Goal: Task Accomplishment & Management: Manage account settings

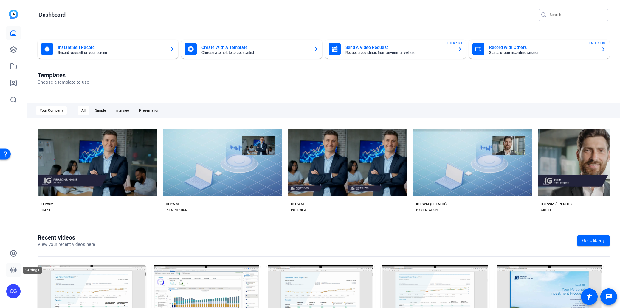
click at [13, 273] on icon at bounding box center [13, 270] width 6 height 6
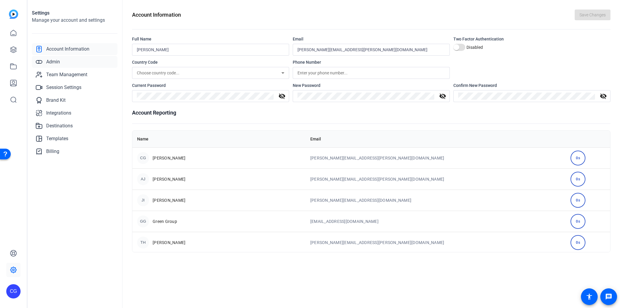
click at [60, 64] on span "Admin" at bounding box center [53, 61] width 14 height 7
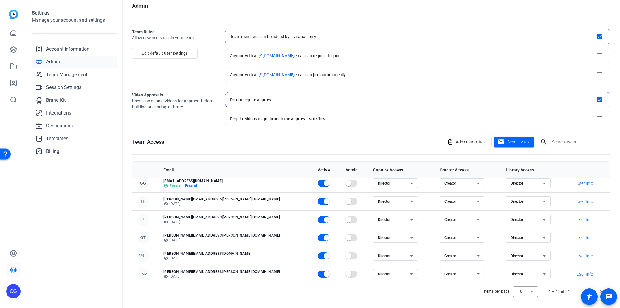
scroll to position [9, 0]
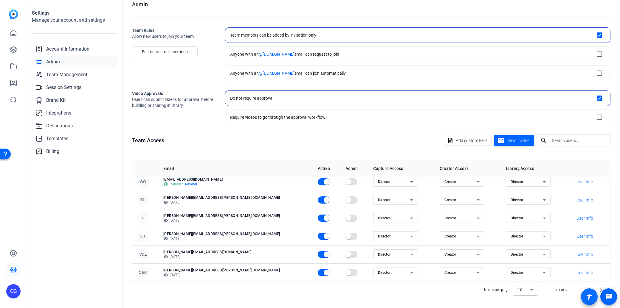
click at [597, 289] on span at bounding box center [589, 297] width 17 height 17
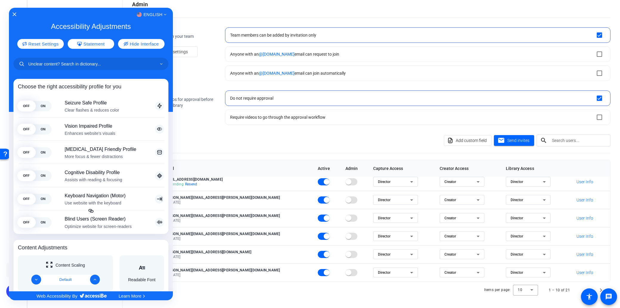
click at [204, 24] on div at bounding box center [310, 154] width 620 height 308
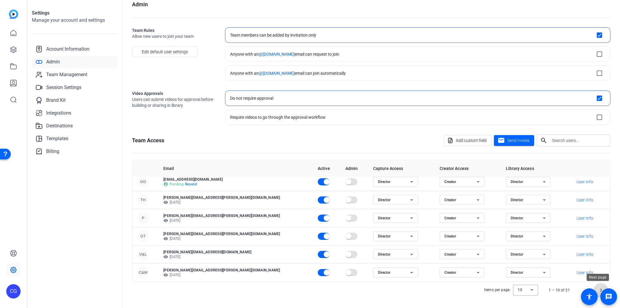
click at [599, 290] on span "Next page" at bounding box center [601, 290] width 14 height 14
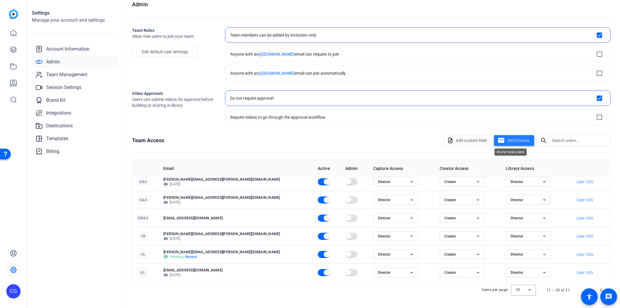
click at [513, 142] on span "Send invites" at bounding box center [518, 141] width 22 height 6
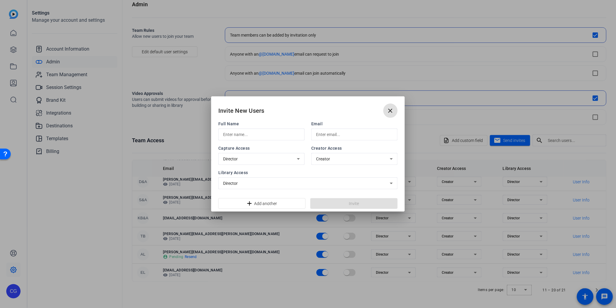
click at [394, 109] on mat-icon "close" at bounding box center [390, 110] width 7 height 7
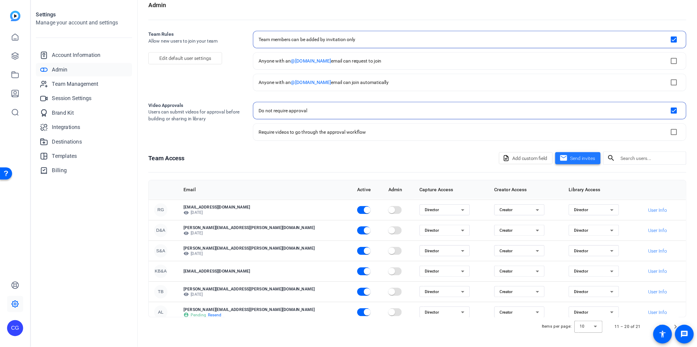
scroll to position [44, 0]
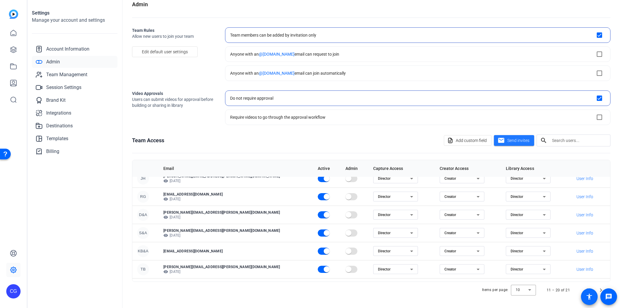
click at [582, 290] on span at bounding box center [589, 297] width 14 height 14
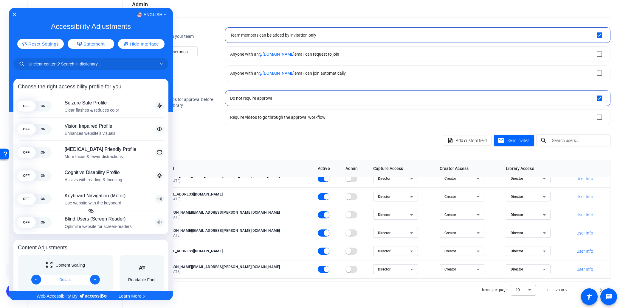
click at [567, 295] on div at bounding box center [310, 154] width 620 height 308
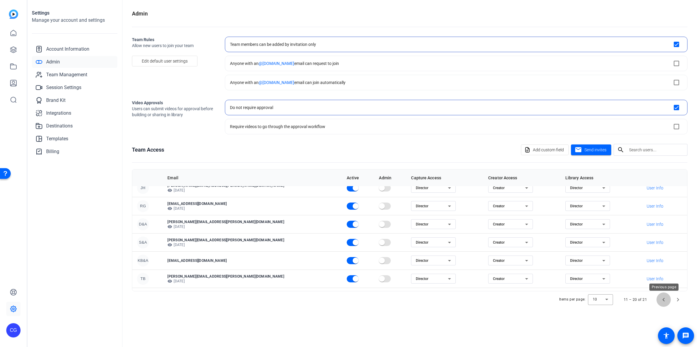
click at [620, 299] on span "Previous page" at bounding box center [664, 300] width 14 height 14
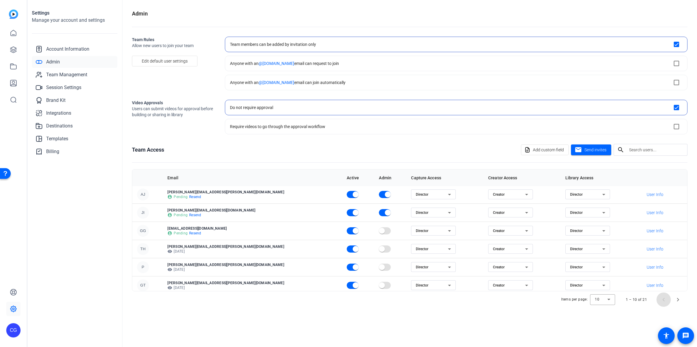
scroll to position [77, 0]
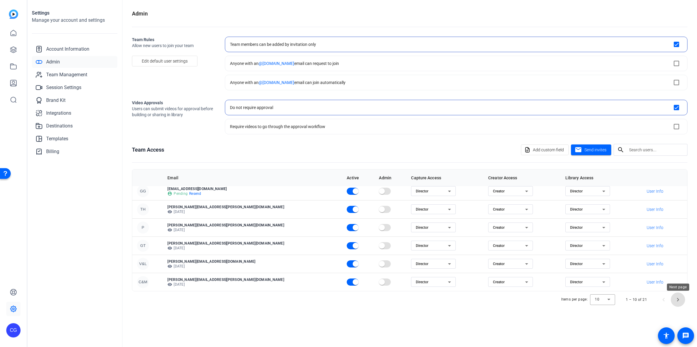
click at [620, 302] on span "Next page" at bounding box center [678, 300] width 14 height 14
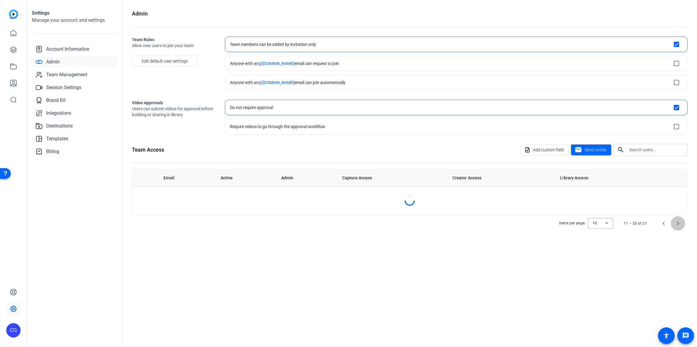
scroll to position [0, 0]
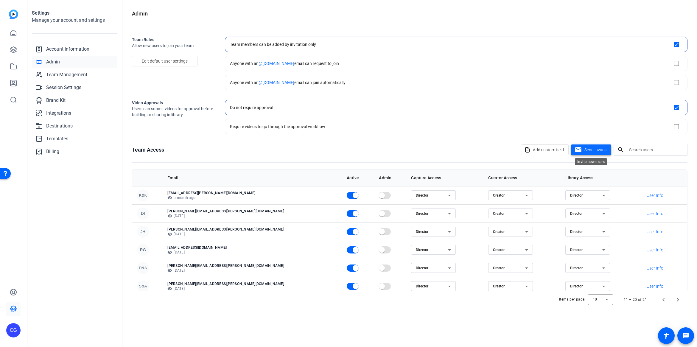
click at [601, 154] on span at bounding box center [591, 150] width 40 height 14
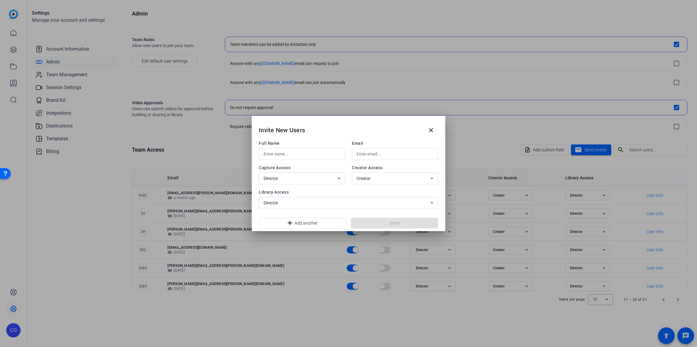
click at [301, 146] on div "Full Name" at bounding box center [302, 150] width 86 height 20
click at [297, 153] on input "text" at bounding box center [302, 153] width 77 height 7
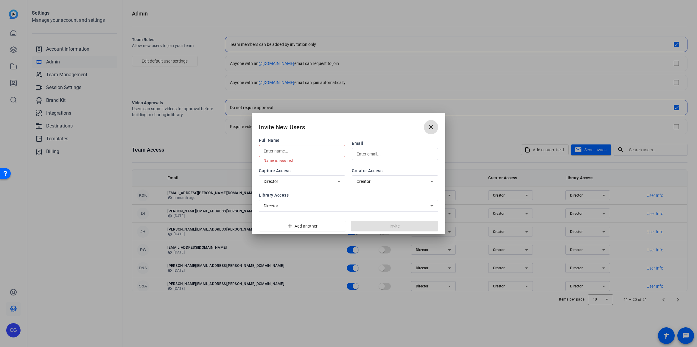
click at [434, 125] on mat-icon "close" at bounding box center [431, 127] width 7 height 7
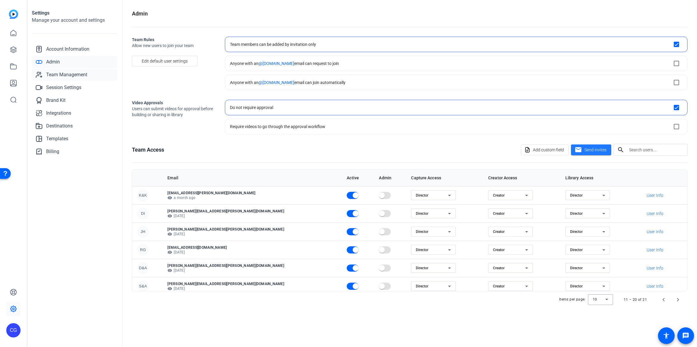
click at [67, 75] on span "Team Management" at bounding box center [66, 74] width 41 height 7
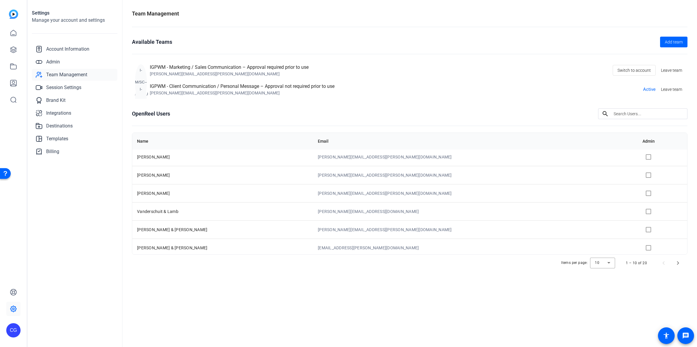
scroll to position [77, 0]
click at [620, 264] on span "Next page" at bounding box center [678, 263] width 14 height 14
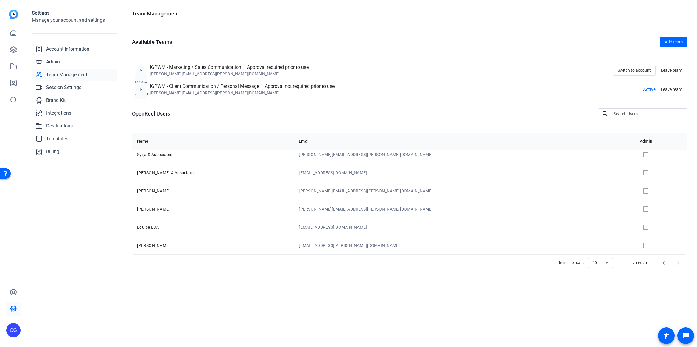
click at [179, 248] on td "[PERSON_NAME]" at bounding box center [213, 245] width 162 height 18
click at [56, 55] on div "Account Information Admin Team Management Session Settings Brand Kit Integratio…" at bounding box center [75, 100] width 86 height 114
click at [54, 60] on span "Admin" at bounding box center [53, 61] width 14 height 7
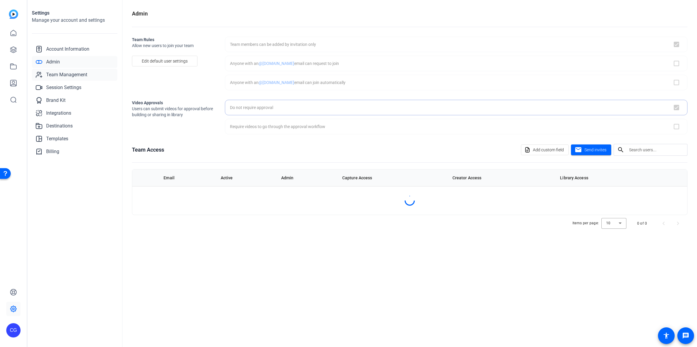
checkbox input "true"
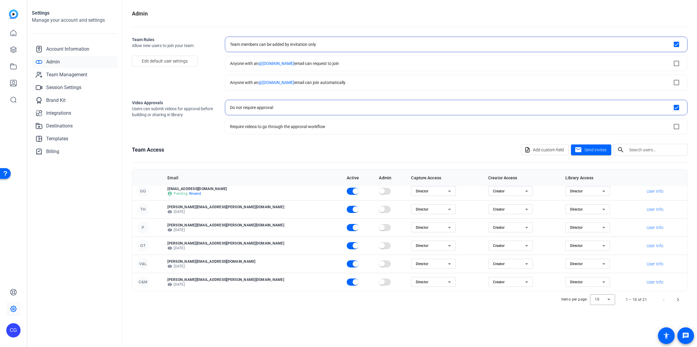
scroll to position [77, 0]
click at [620, 298] on span "Next page" at bounding box center [678, 300] width 14 height 14
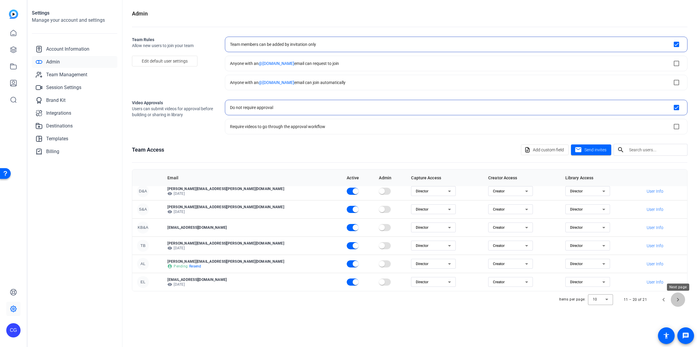
click at [620, 298] on span "Next page" at bounding box center [678, 300] width 14 height 14
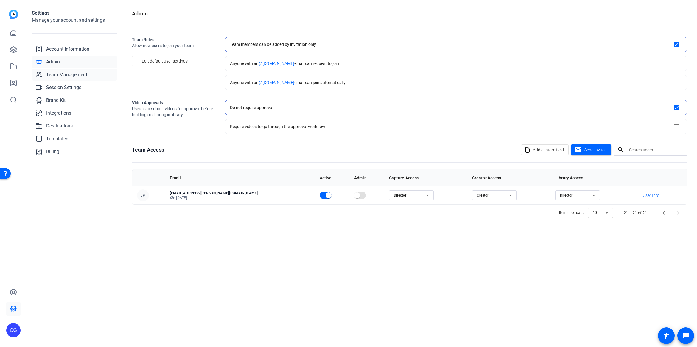
click at [66, 77] on span "Team Management" at bounding box center [66, 74] width 41 height 7
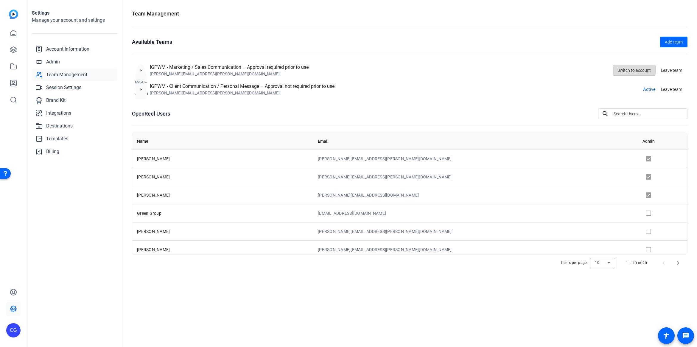
click at [620, 69] on span "Switch to account" at bounding box center [634, 70] width 33 height 11
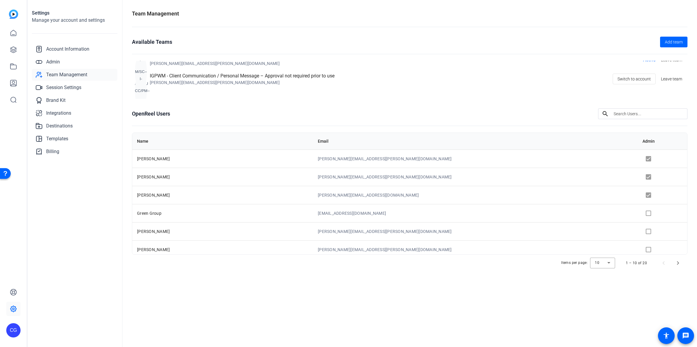
scroll to position [20, 0]
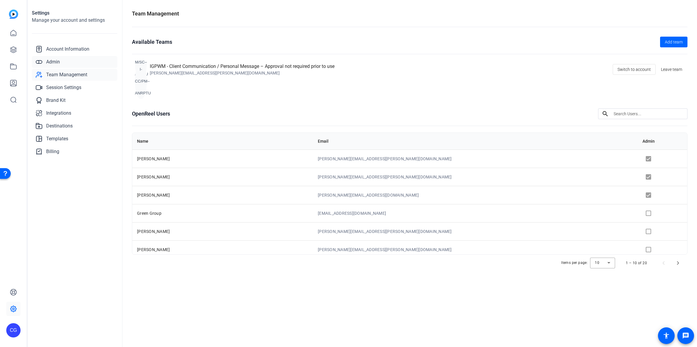
click at [49, 63] on span "Admin" at bounding box center [53, 61] width 14 height 7
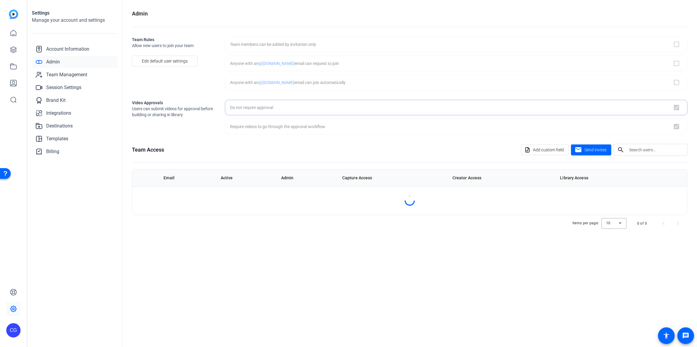
checkbox input "false"
checkbox input "true"
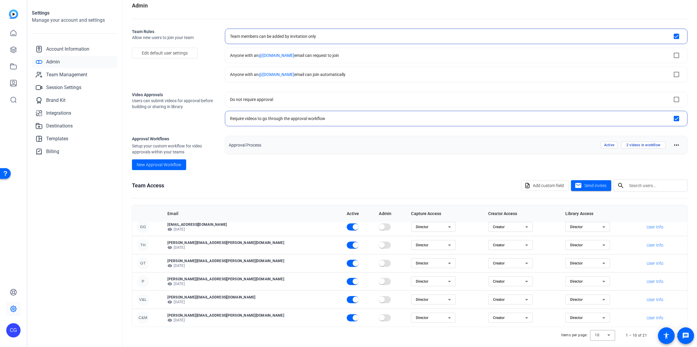
scroll to position [15, 0]
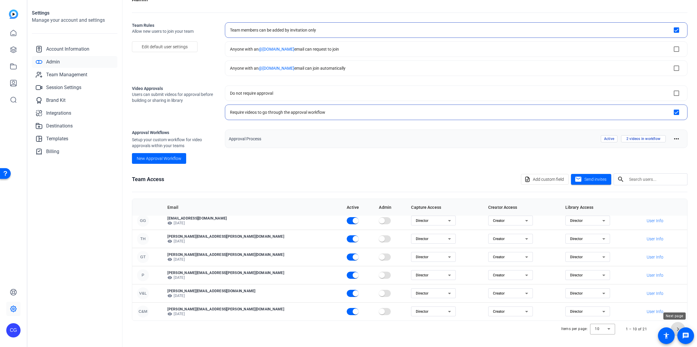
click at [676, 329] on span "Next page" at bounding box center [678, 329] width 14 height 14
click at [676, 327] on span "Next page" at bounding box center [678, 329] width 14 height 14
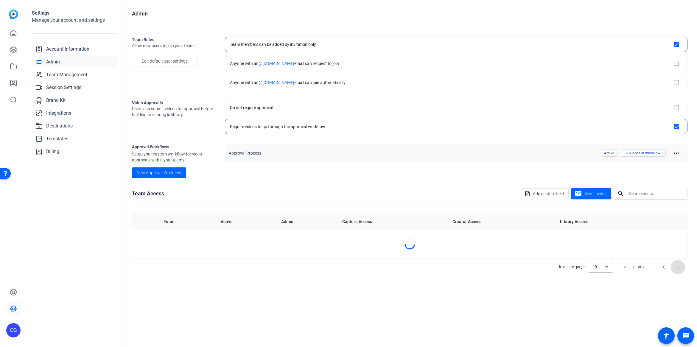
scroll to position [0, 0]
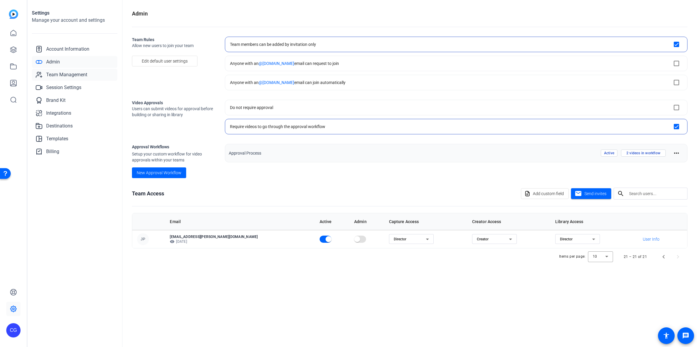
click at [60, 76] on span "Team Management" at bounding box center [66, 74] width 41 height 7
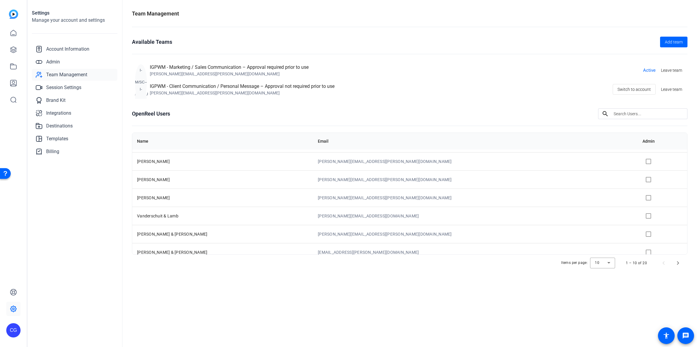
scroll to position [77, 0]
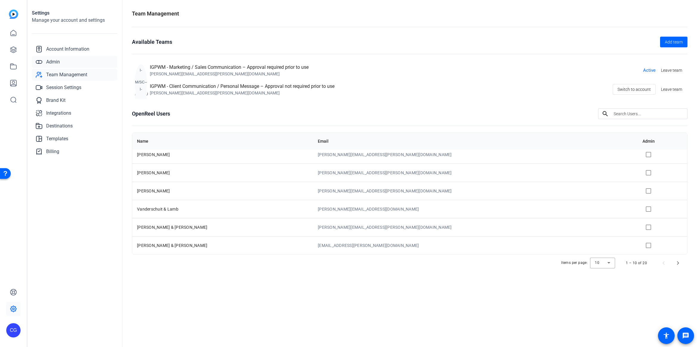
click at [47, 66] on link "Admin" at bounding box center [75, 62] width 86 height 12
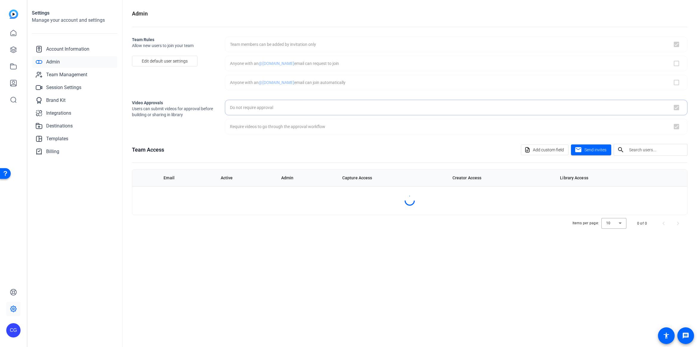
checkbox input "true"
checkbox input "false"
checkbox input "true"
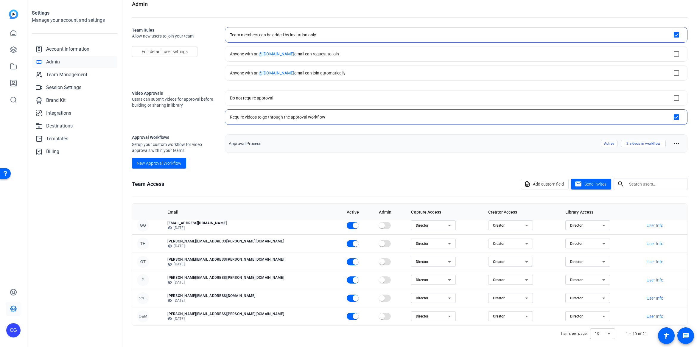
scroll to position [15, 0]
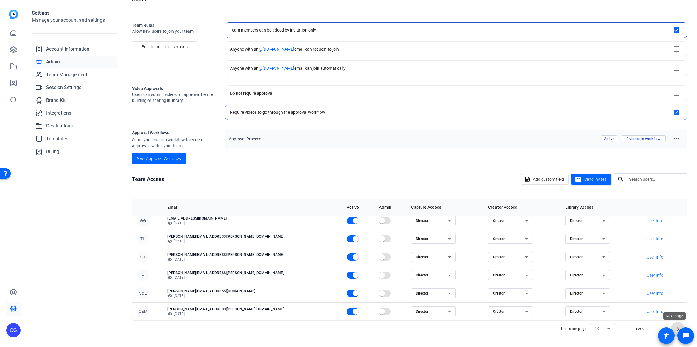
drag, startPoint x: 673, startPoint y: 326, endPoint x: 674, endPoint y: 330, distance: 4.0
click at [674, 330] on openreel-root "CG Settings Manage your account and settings Account Information Admin Team Man…" at bounding box center [348, 173] width 697 height 347
click at [674, 329] on span at bounding box center [666, 336] width 17 height 17
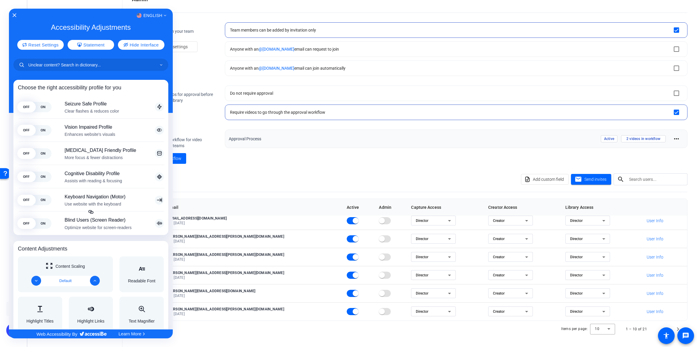
click at [386, 333] on div at bounding box center [348, 173] width 697 height 347
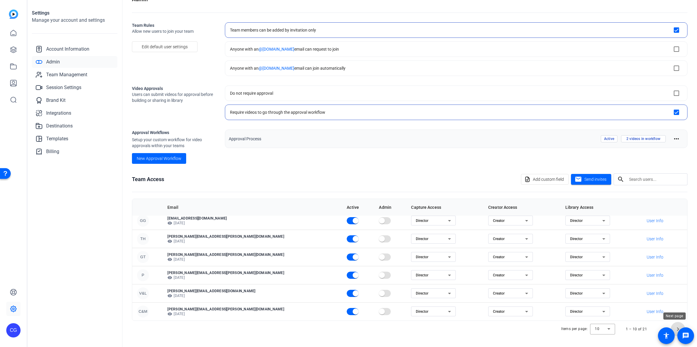
click at [676, 329] on span "Next page" at bounding box center [678, 329] width 14 height 14
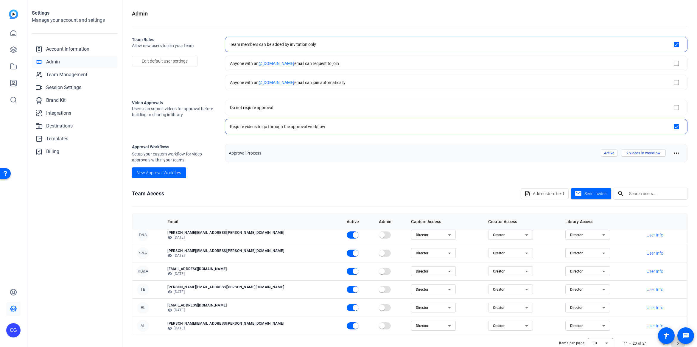
scroll to position [77, 0]
click at [672, 344] on span at bounding box center [666, 336] width 17 height 17
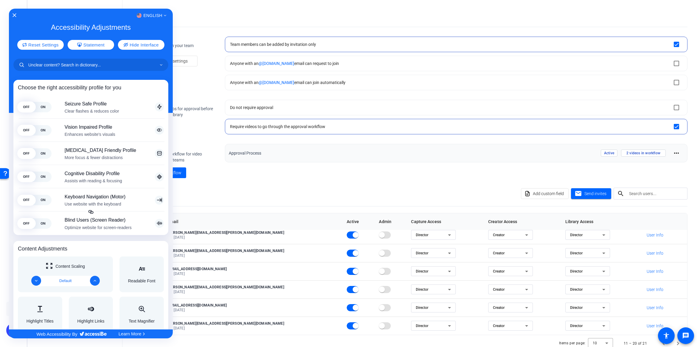
click at [387, 148] on div at bounding box center [348, 173] width 697 height 347
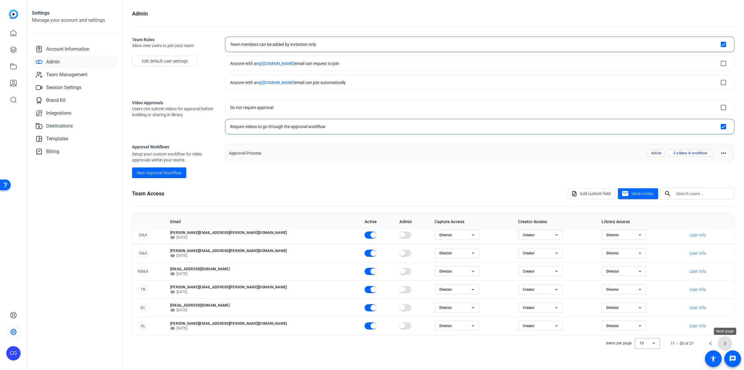
click at [697, 345] on span "Next page" at bounding box center [725, 343] width 14 height 14
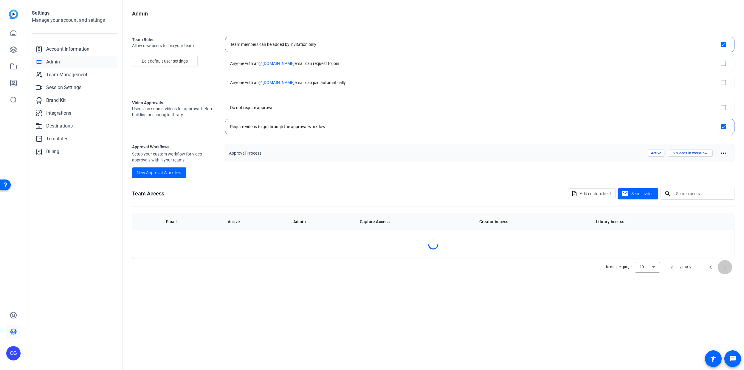
scroll to position [0, 0]
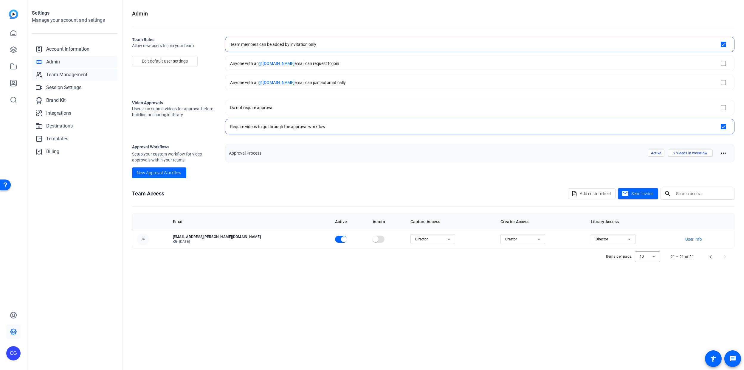
click at [75, 77] on span "Team Management" at bounding box center [66, 74] width 41 height 7
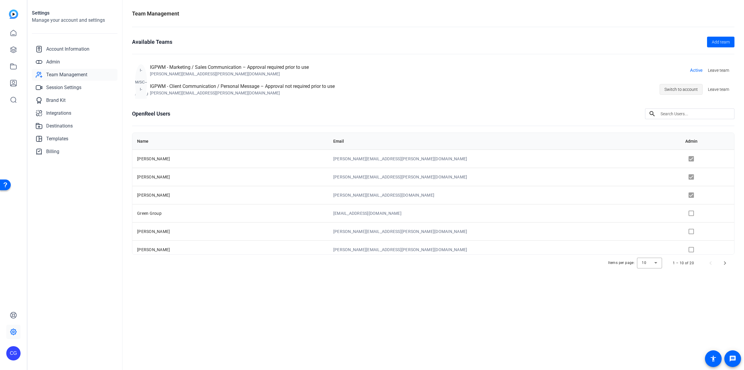
click at [675, 88] on span "Switch to account" at bounding box center [680, 89] width 33 height 11
click at [61, 63] on link "Admin" at bounding box center [75, 62] width 86 height 12
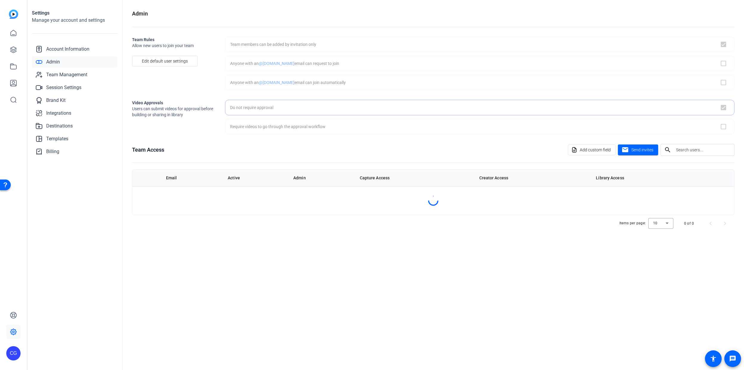
checkbox input "true"
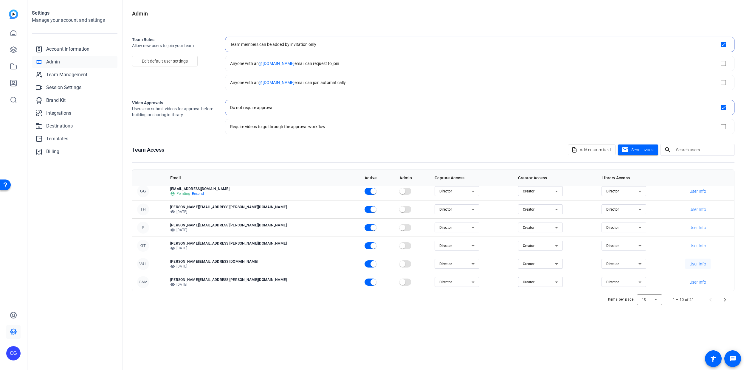
scroll to position [78, 0]
click at [720, 300] on span "Next page" at bounding box center [725, 300] width 14 height 14
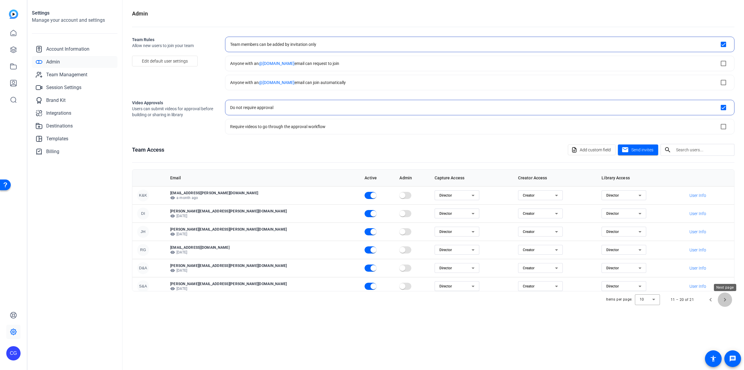
click at [725, 300] on span "Next page" at bounding box center [725, 300] width 14 height 14
